Goal: Book appointment/travel/reservation

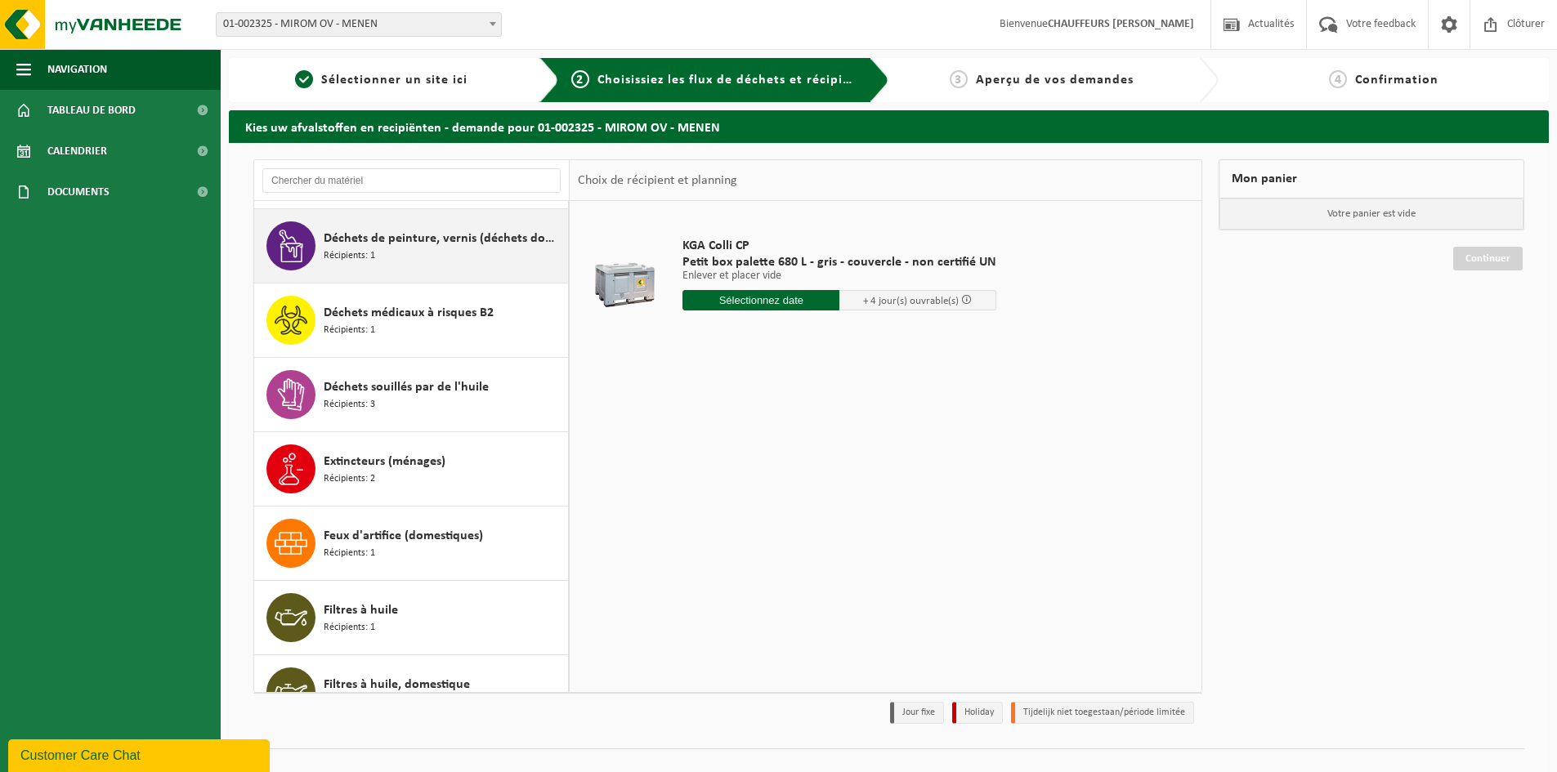
scroll to position [1063, 0]
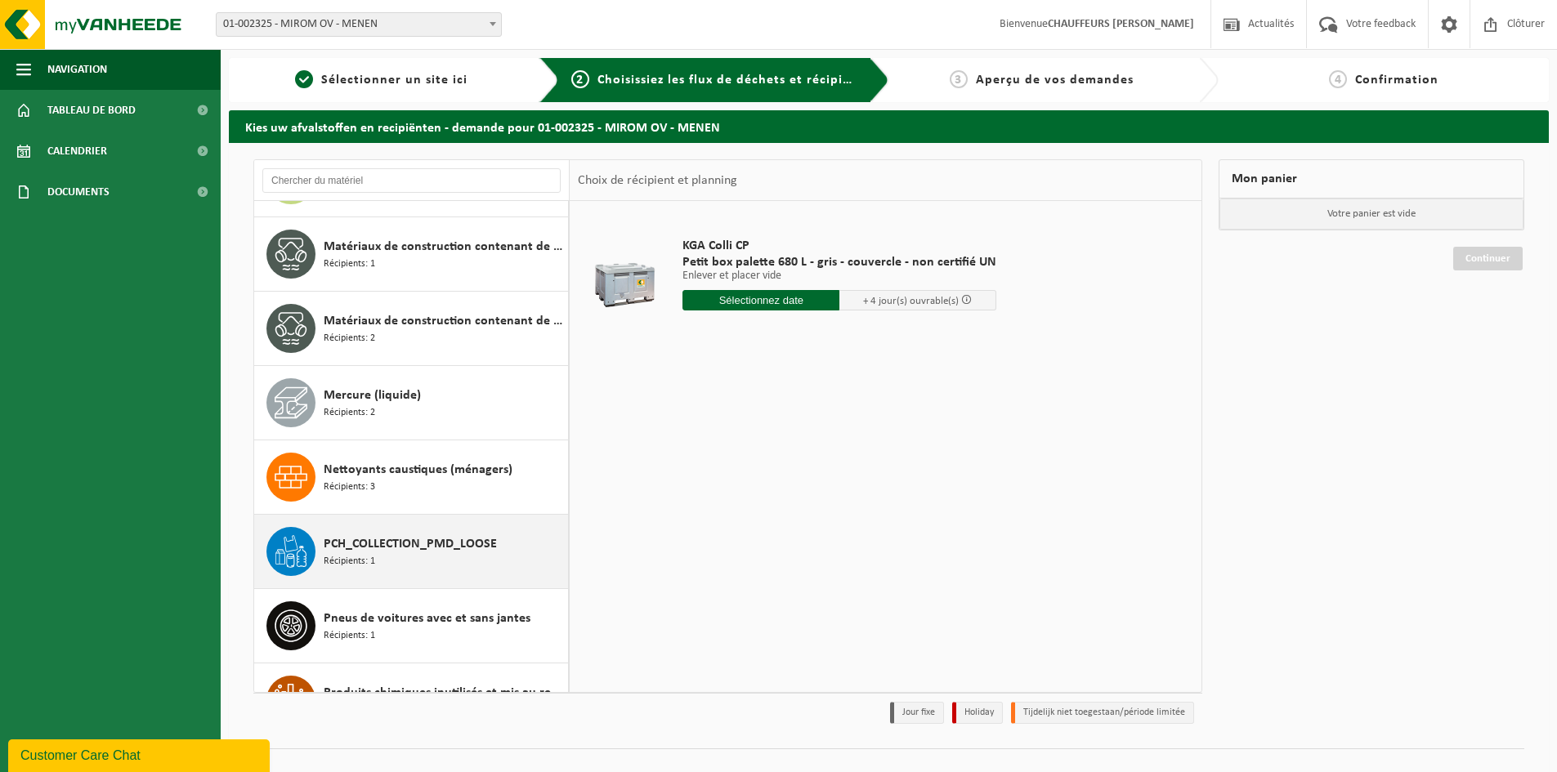
click at [410, 555] on div "PCH_COLLECTION_PMD_LOOSE Récipients: 1" at bounding box center [444, 551] width 240 height 49
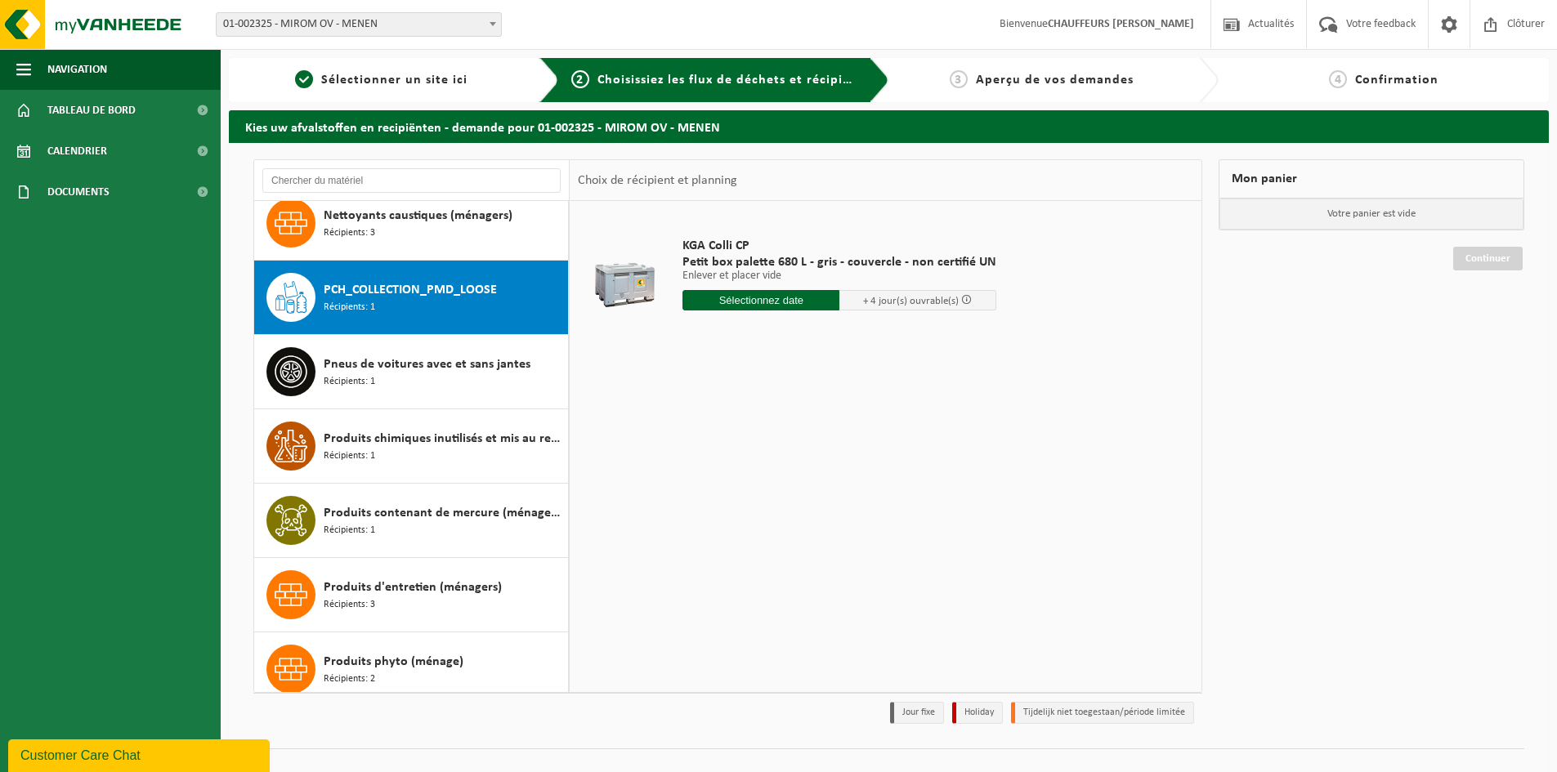
scroll to position [1785, 0]
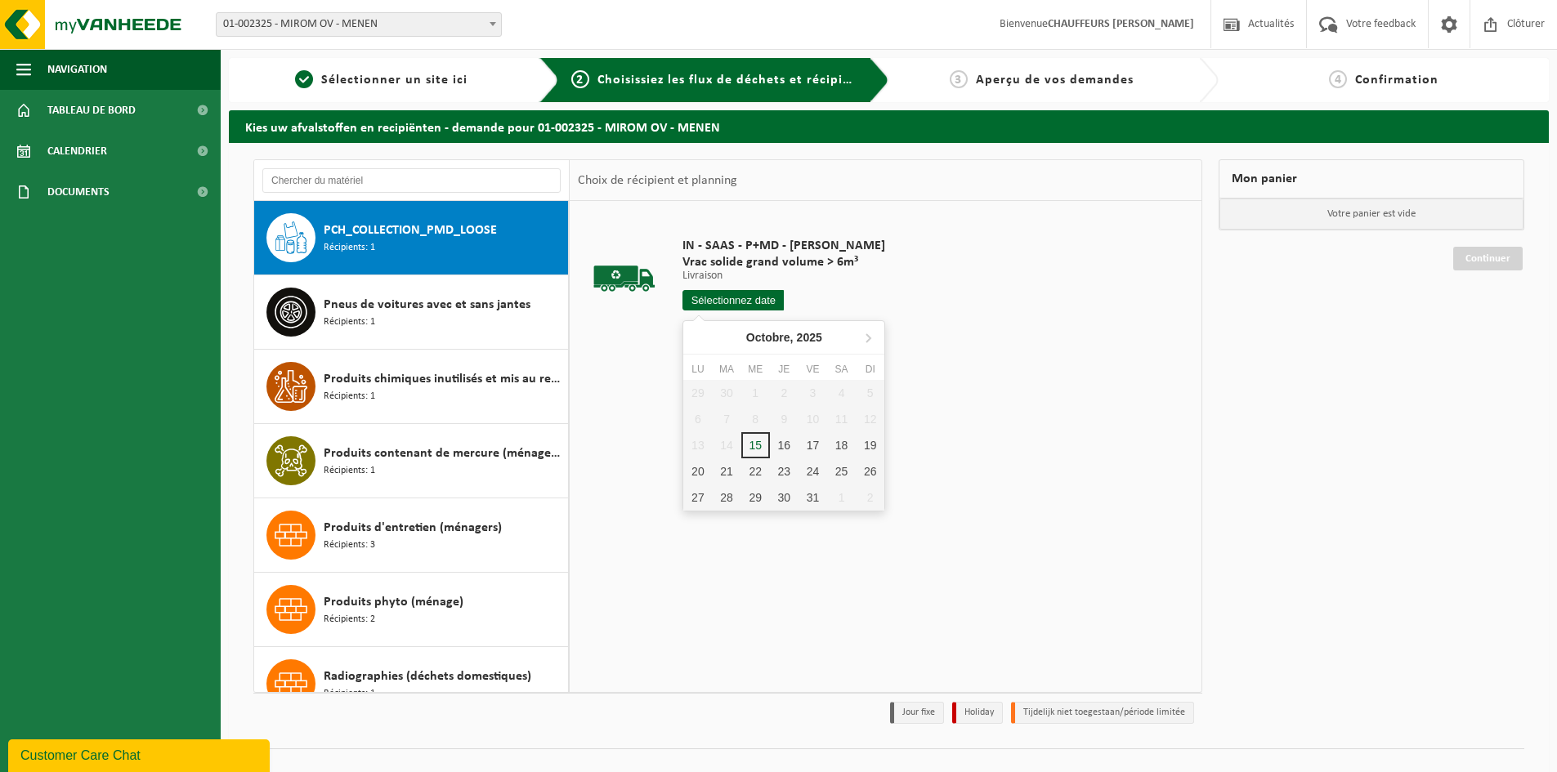
click at [747, 299] on input "text" at bounding box center [732, 300] width 101 height 20
click at [784, 445] on div "16" at bounding box center [784, 445] width 29 height 26
type input "à partir de [DATE]"
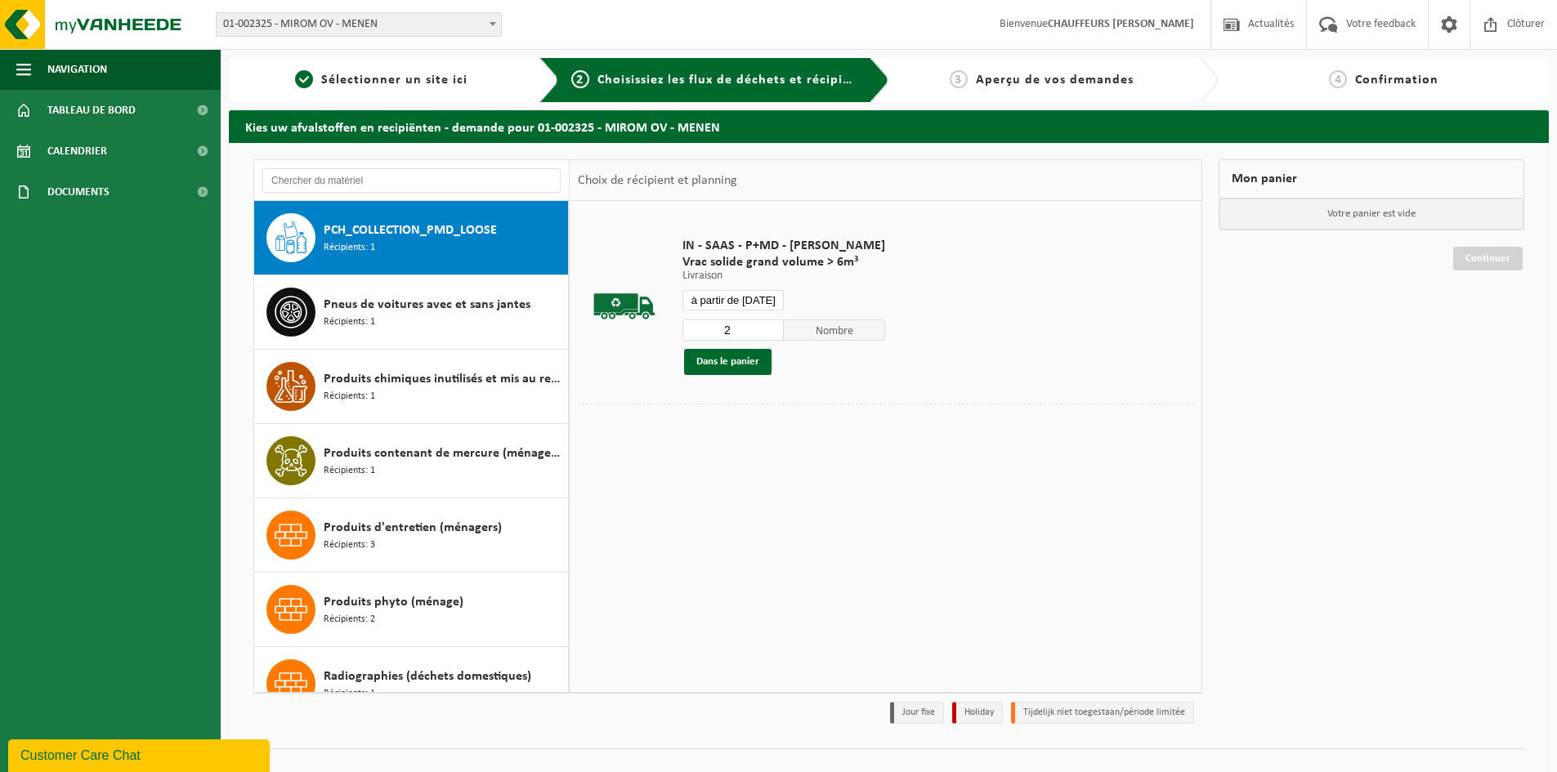
click at [772, 326] on input "2" at bounding box center [732, 330] width 101 height 21
click at [772, 326] on input "3" at bounding box center [732, 330] width 101 height 21
click at [772, 326] on input "4" at bounding box center [732, 330] width 101 height 21
type input "5"
click at [772, 326] on input "5" at bounding box center [732, 330] width 101 height 21
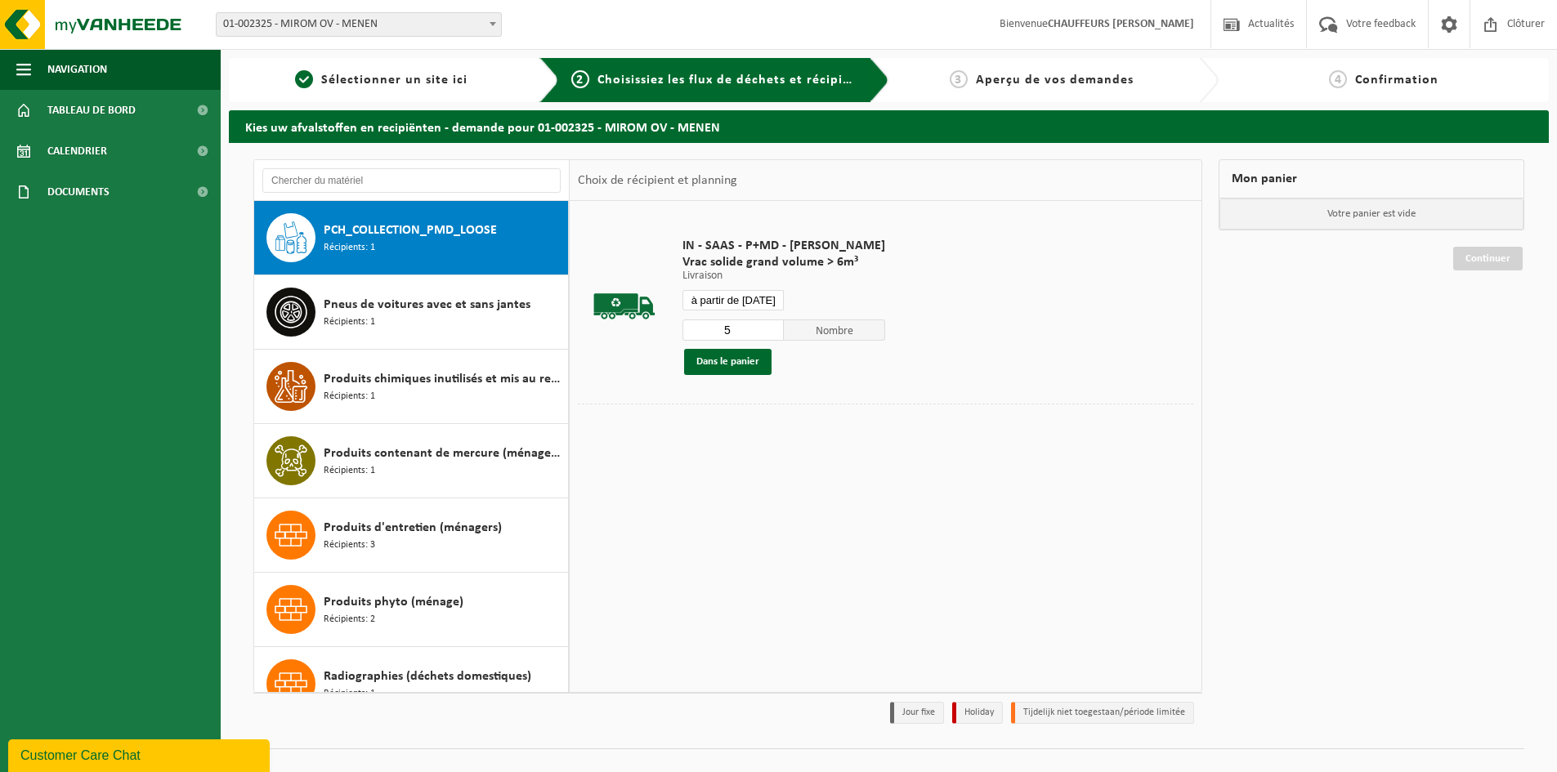
click at [741, 289] on div "IN - SAAS - P+MD - [PERSON_NAME] Vrac solide grand volume > 6m³ Livraison Livra…" at bounding box center [783, 306] width 219 height 170
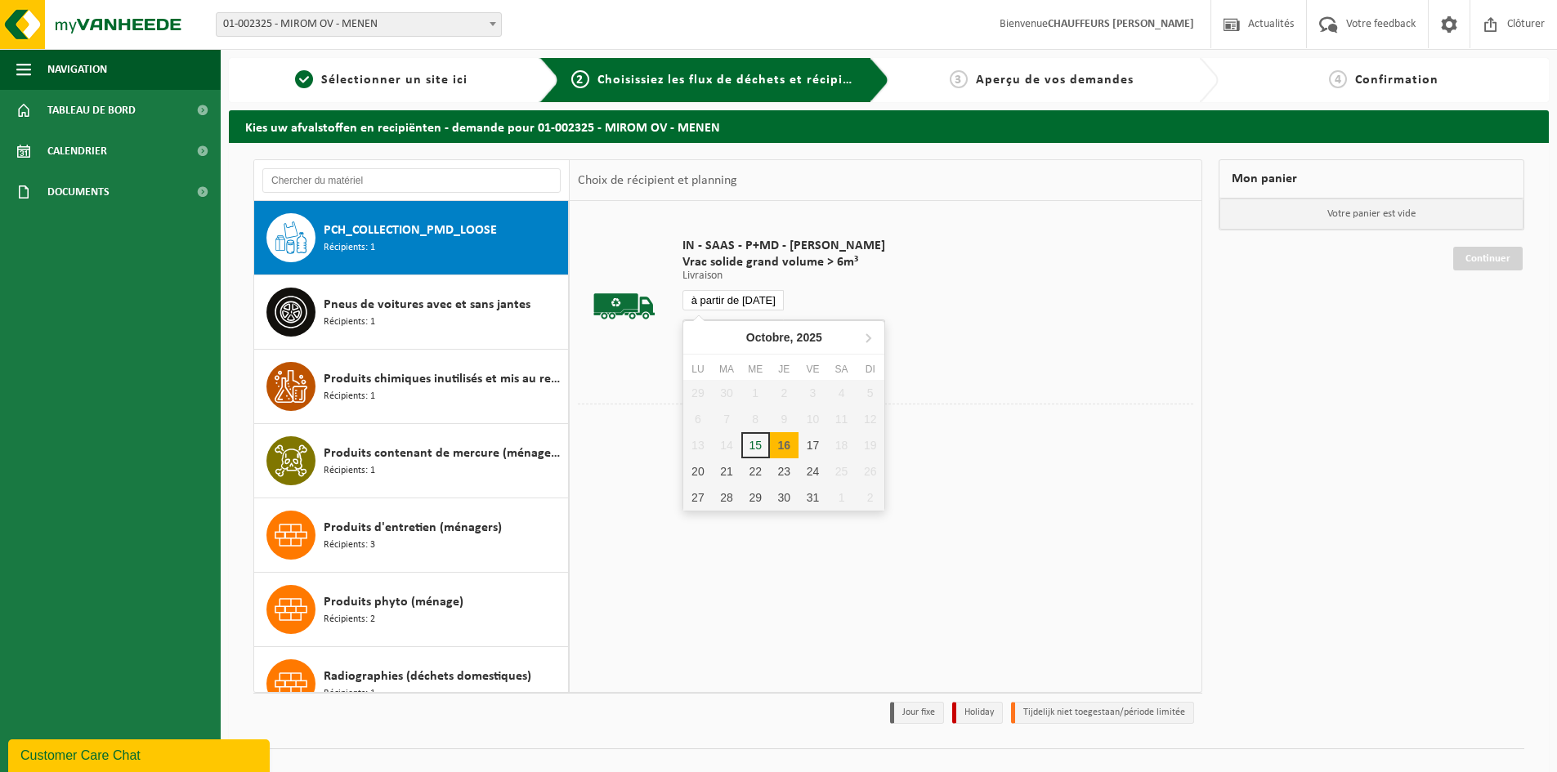
click at [743, 302] on input "à partir de [DATE]" at bounding box center [732, 300] width 101 height 20
click at [789, 444] on div "16" at bounding box center [784, 445] width 29 height 26
click at [780, 448] on div "16" at bounding box center [784, 445] width 29 height 26
type input "à partir de [DATE]"
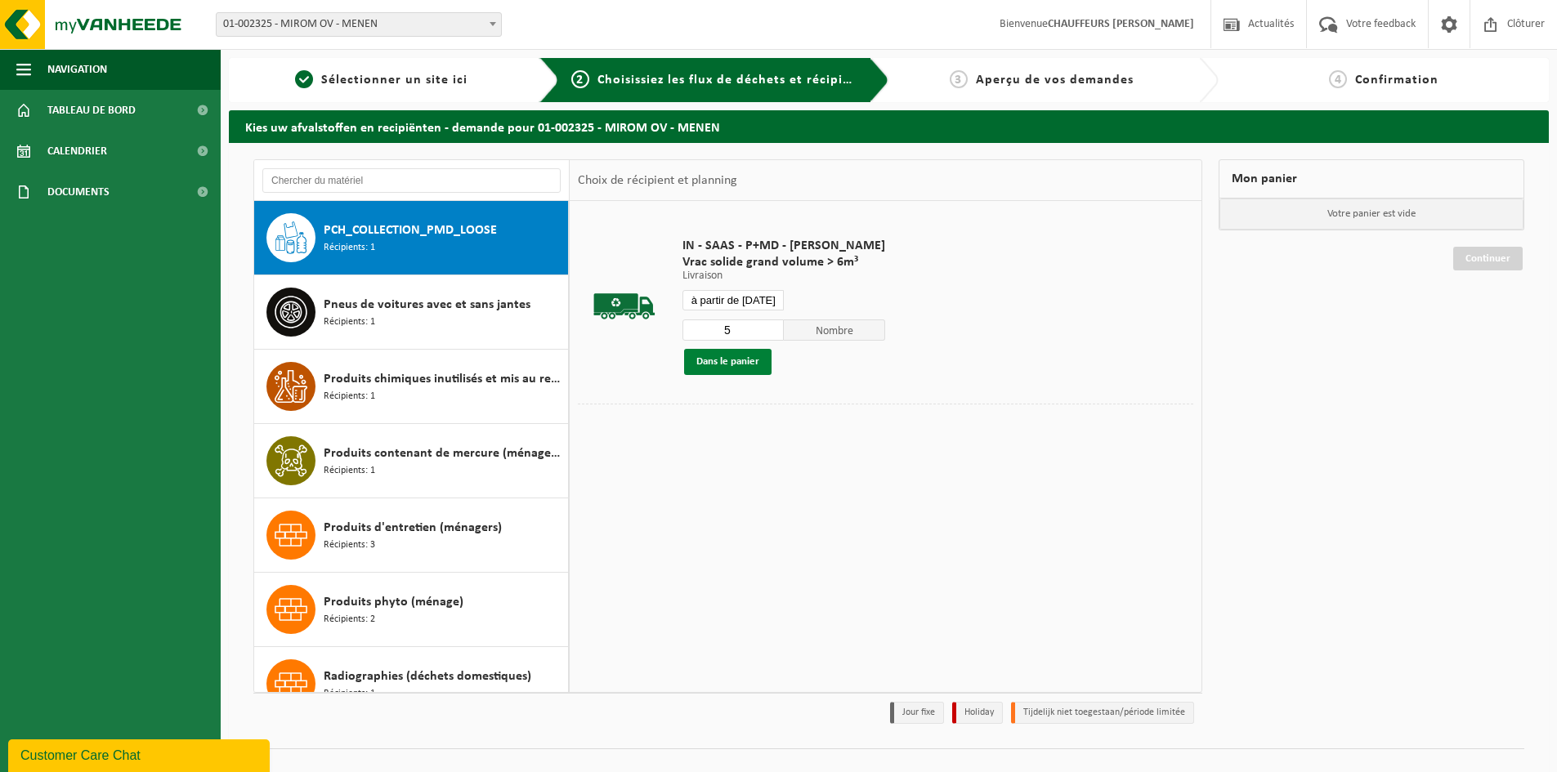
click at [733, 366] on button "Dans le panier" at bounding box center [727, 362] width 87 height 26
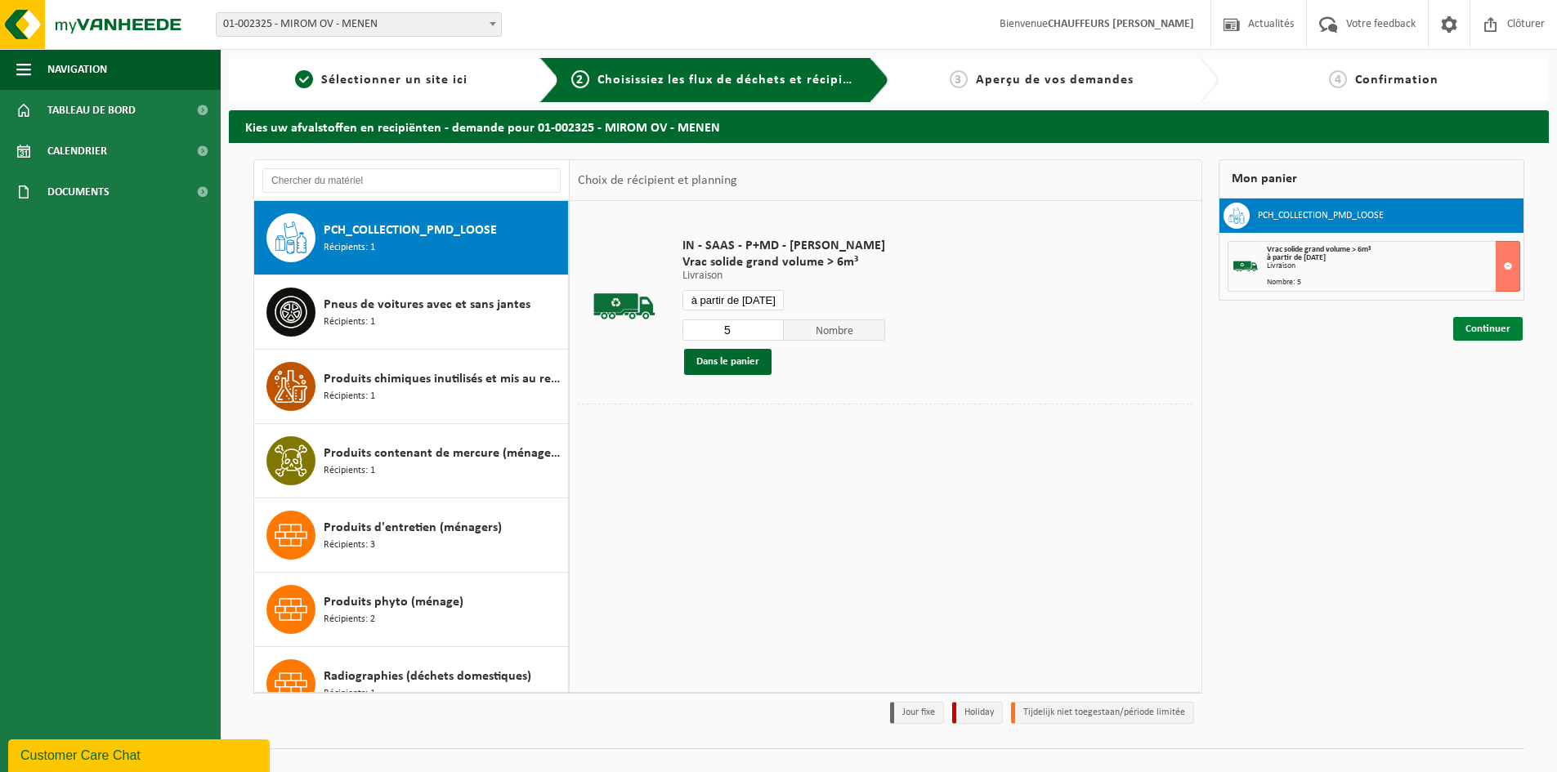
click at [1501, 329] on link "Continuer" at bounding box center [1487, 329] width 69 height 24
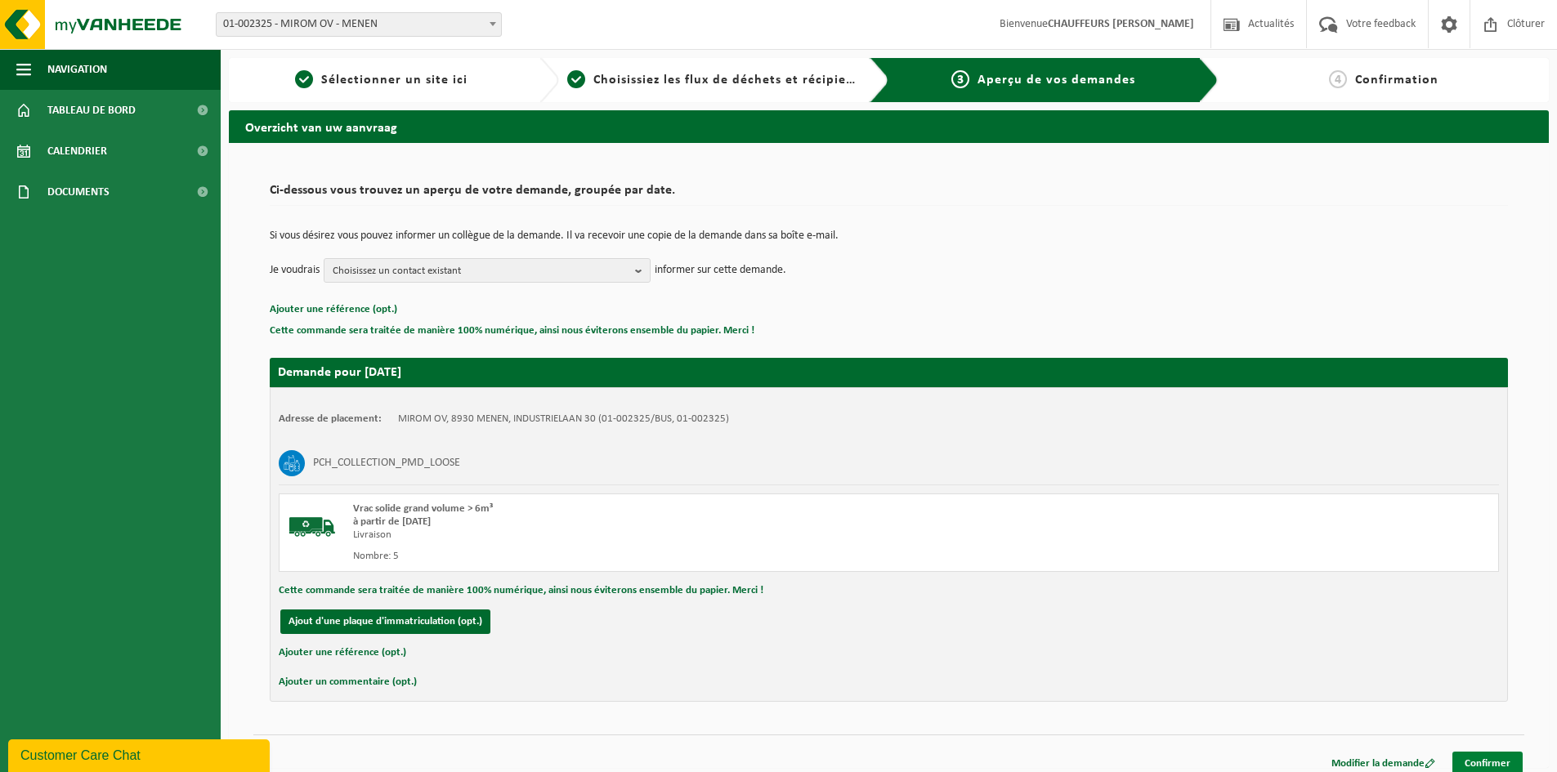
click at [1483, 758] on link "Confirmer" at bounding box center [1487, 764] width 70 height 24
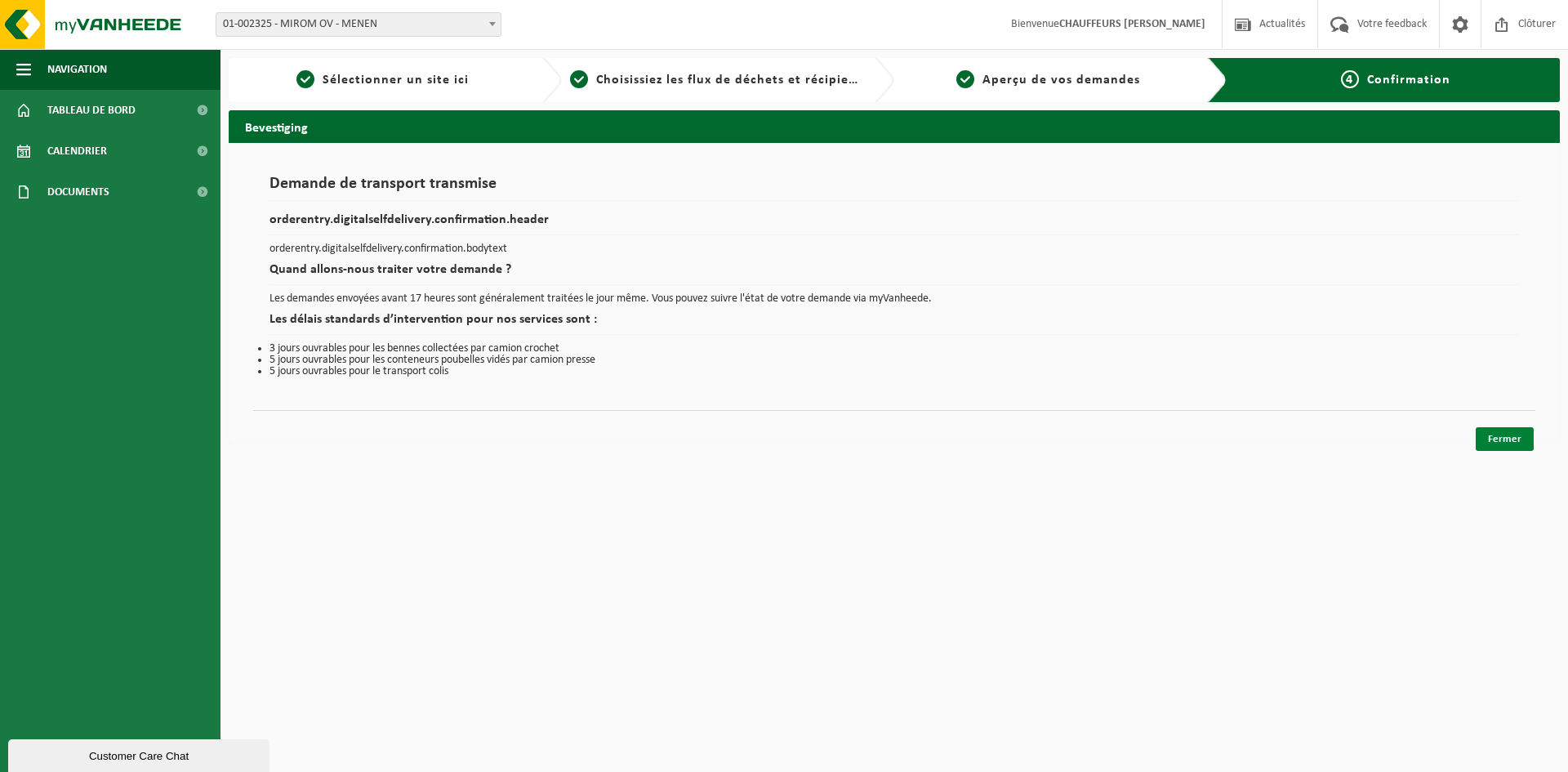
click at [1505, 435] on link "Fermer" at bounding box center [1505, 439] width 58 height 24
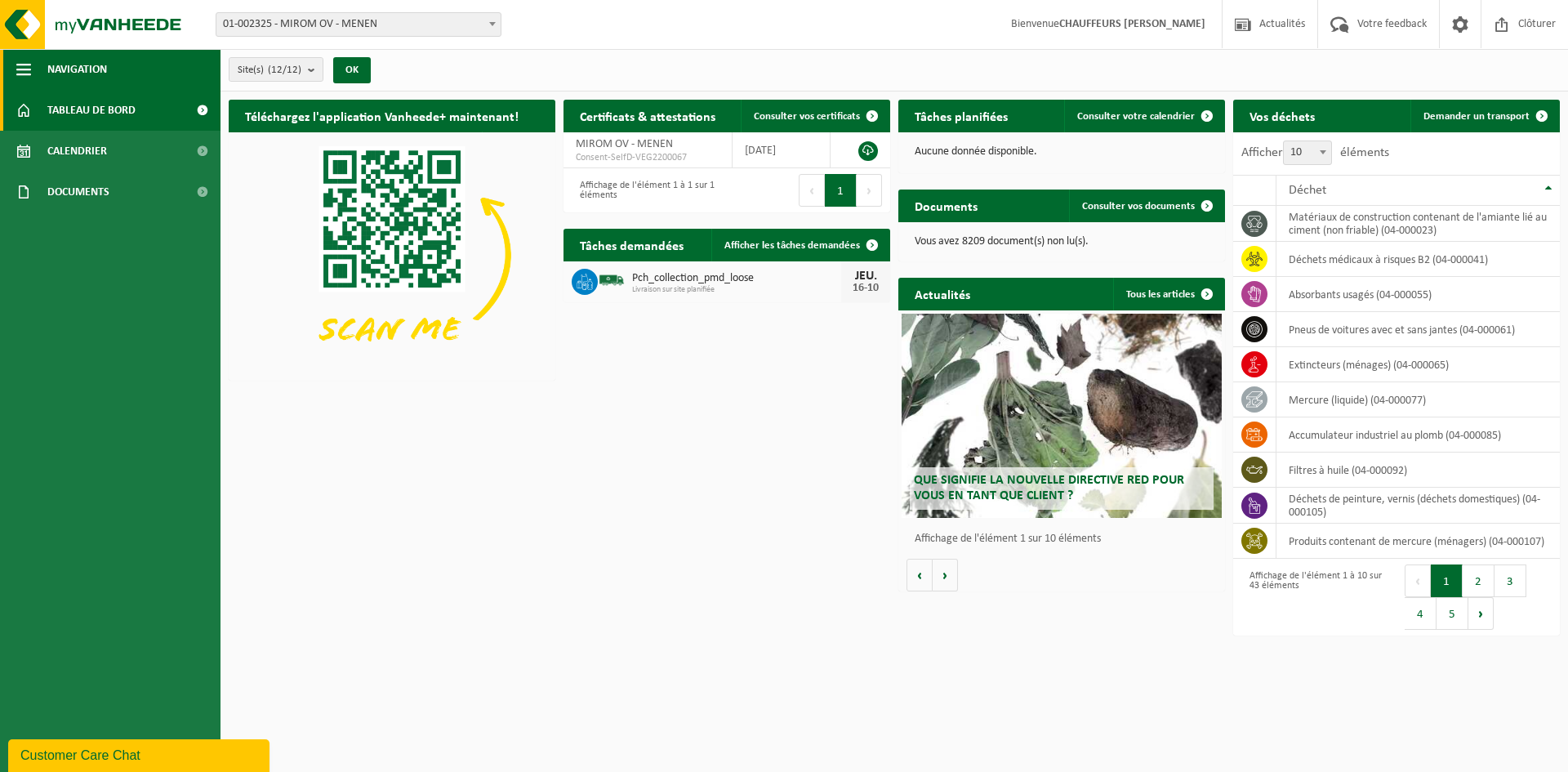
click at [83, 69] on span "Navigation" at bounding box center [77, 69] width 60 height 41
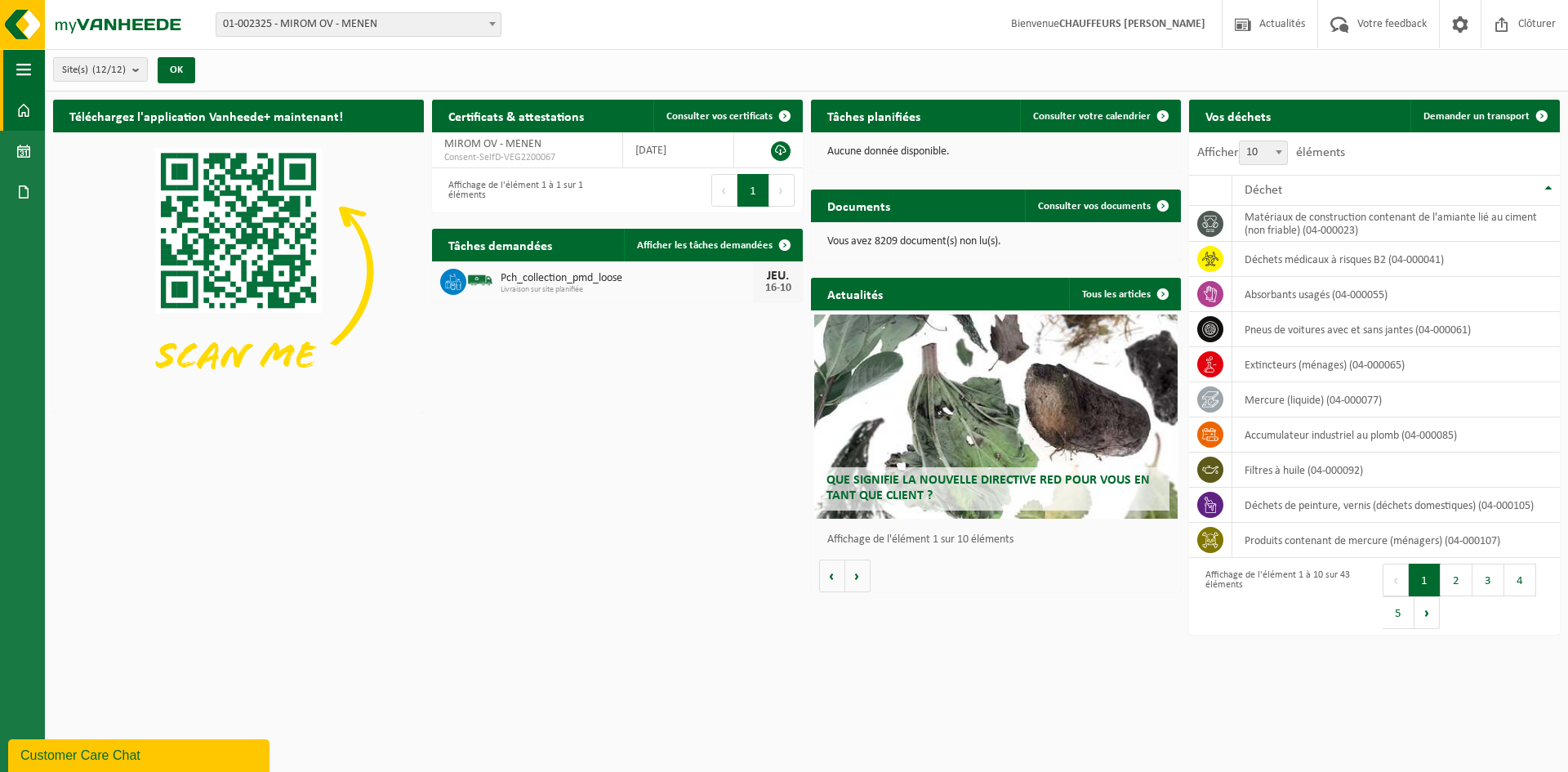
click at [20, 74] on span "button" at bounding box center [23, 69] width 15 height 41
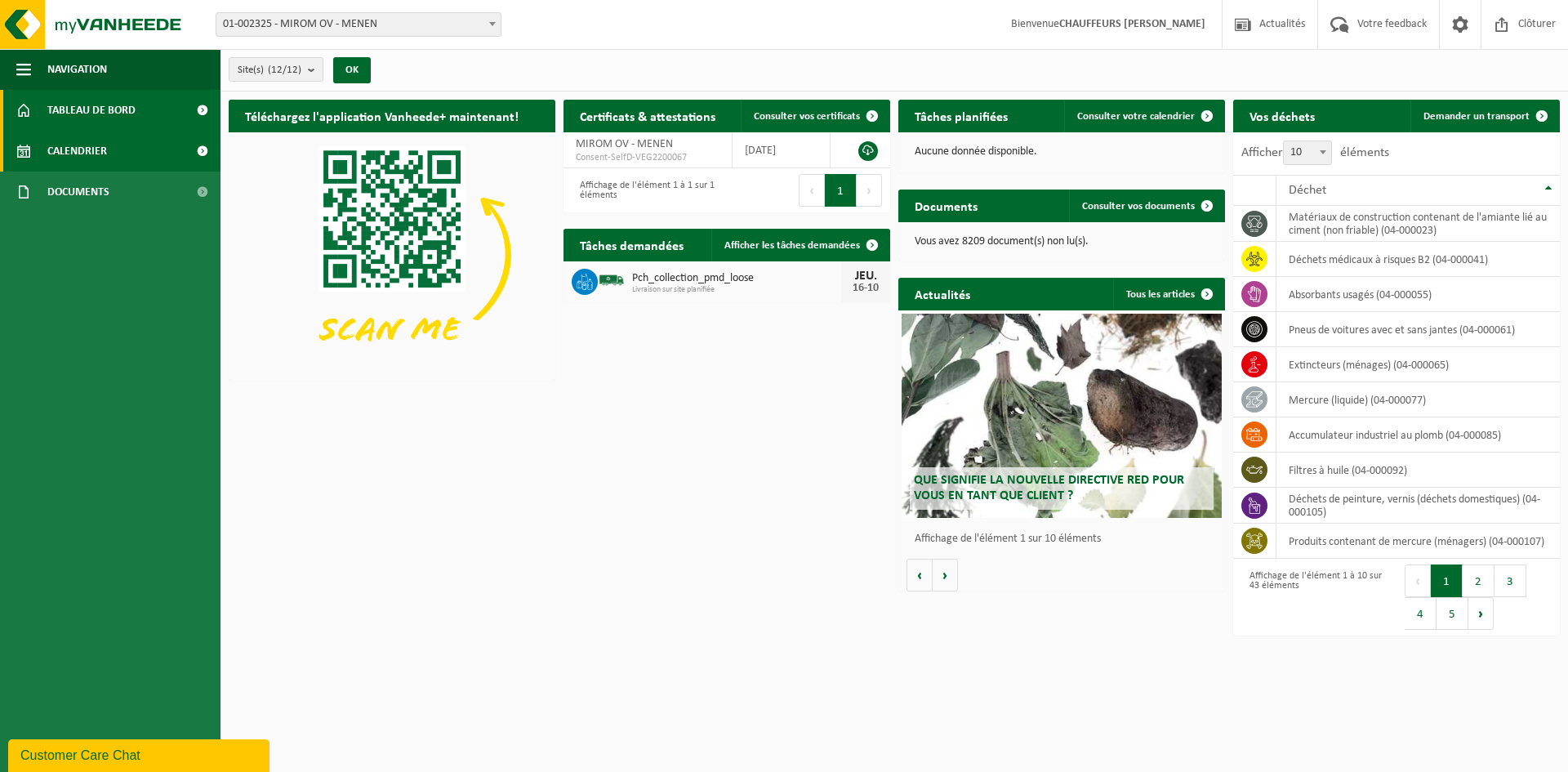
click at [184, 147] on span at bounding box center [202, 151] width 37 height 41
